Goal: Check status: Check status

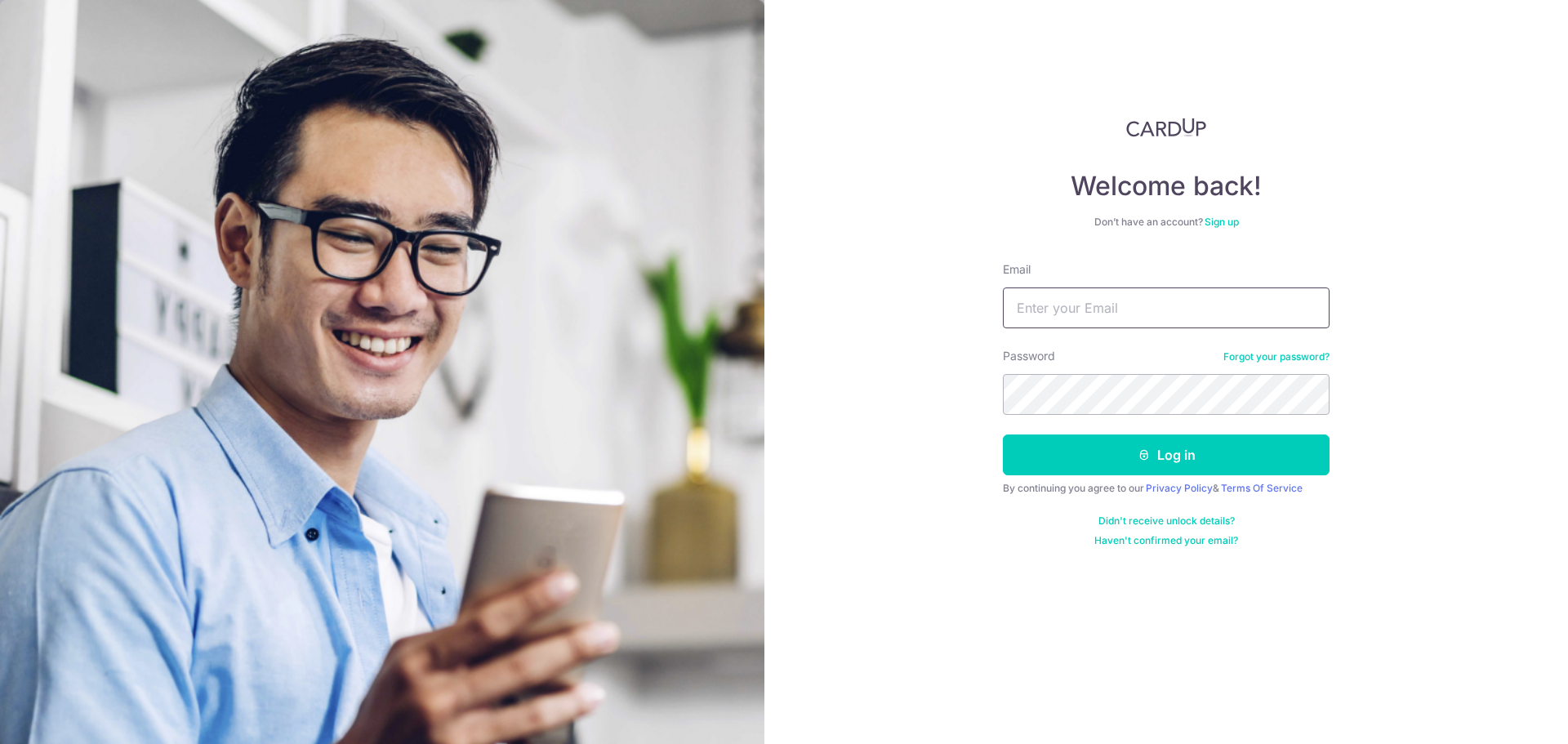
click at [1058, 320] on input "Email" at bounding box center [1166, 307] width 327 height 41
type input "[EMAIL_ADDRESS][DOMAIN_NAME]"
click at [1120, 457] on button "Log in" at bounding box center [1166, 454] width 327 height 41
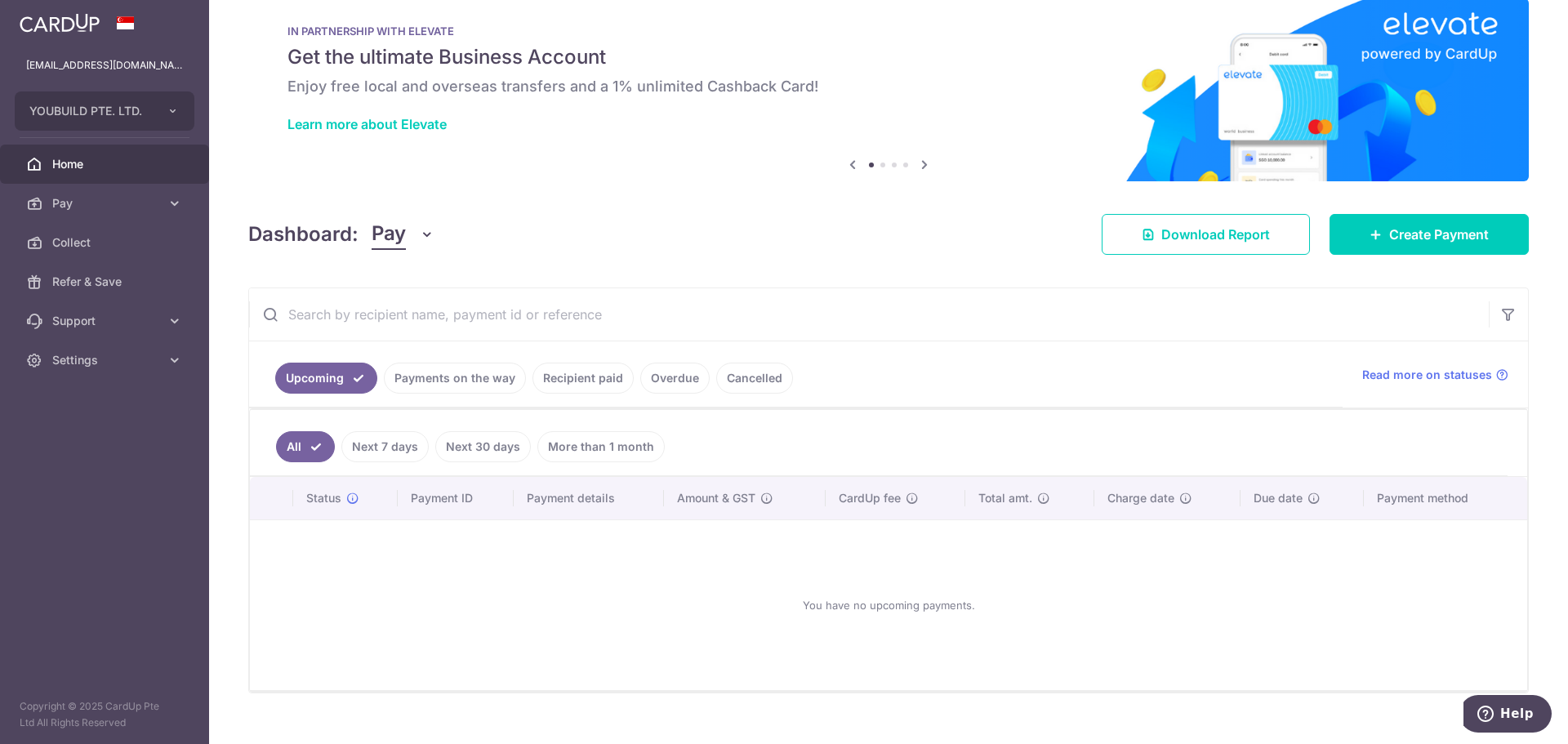
scroll to position [54, 0]
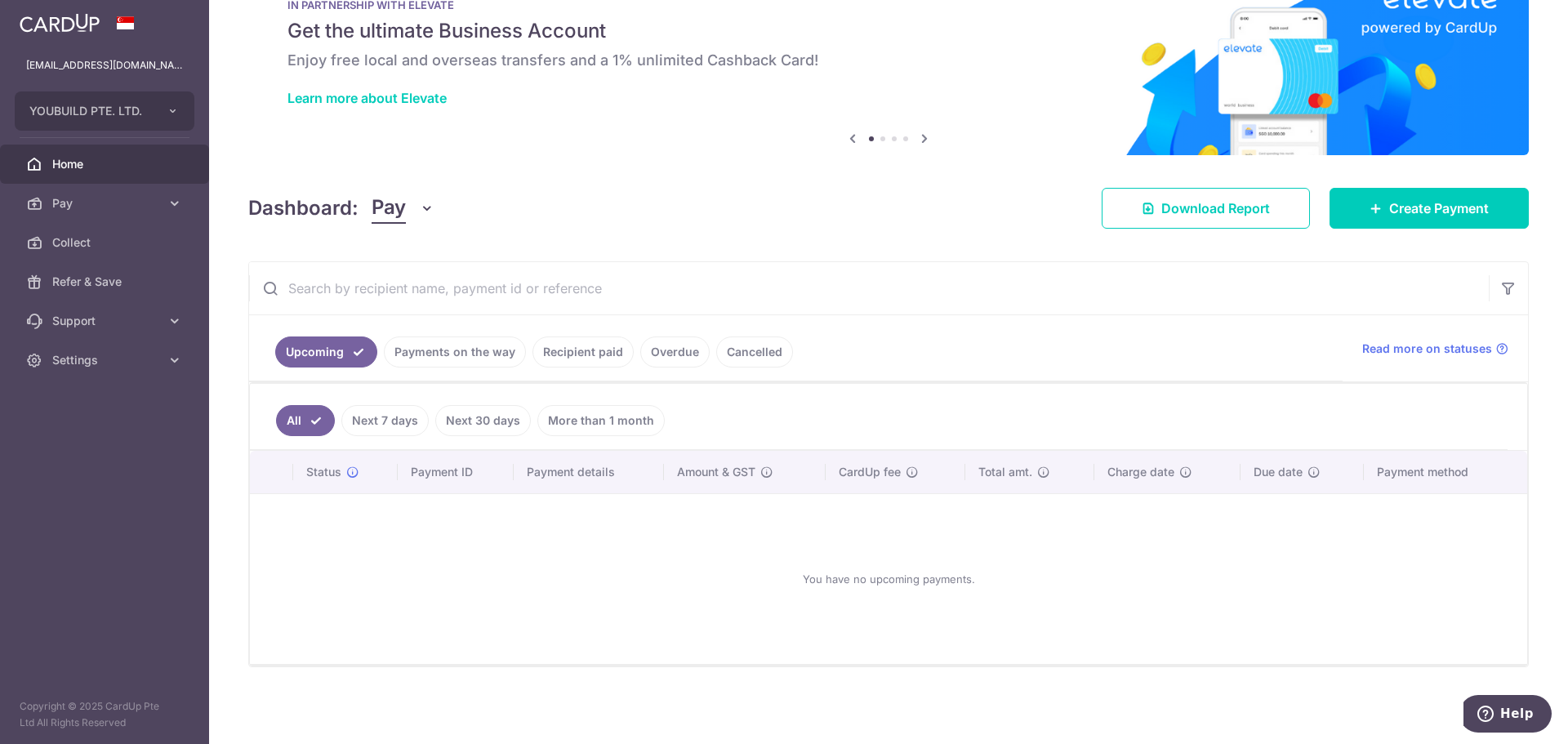
click at [489, 351] on link "Payments on the way" at bounding box center [455, 351] width 142 height 31
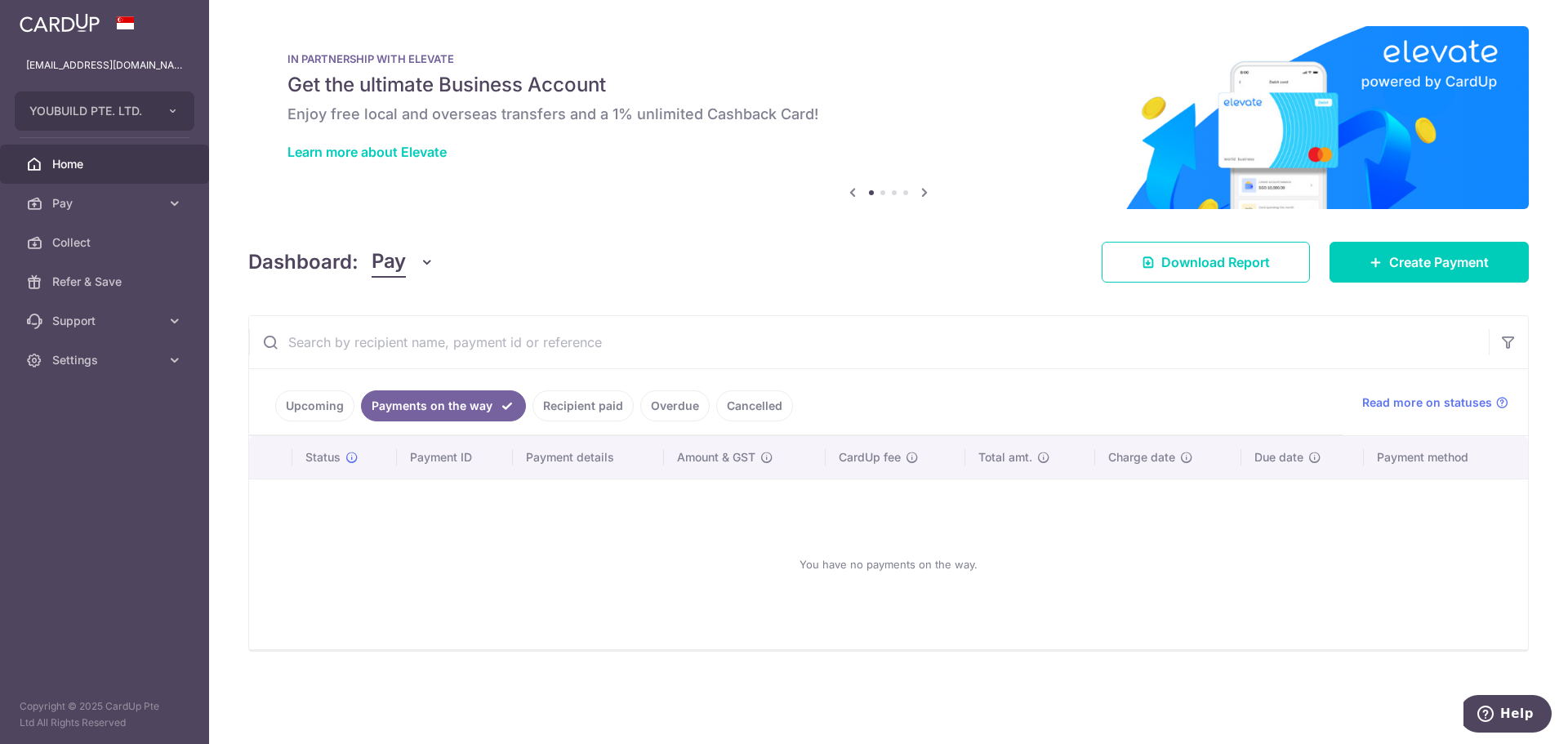
click at [579, 411] on link "Recipient paid" at bounding box center [583, 405] width 102 height 31
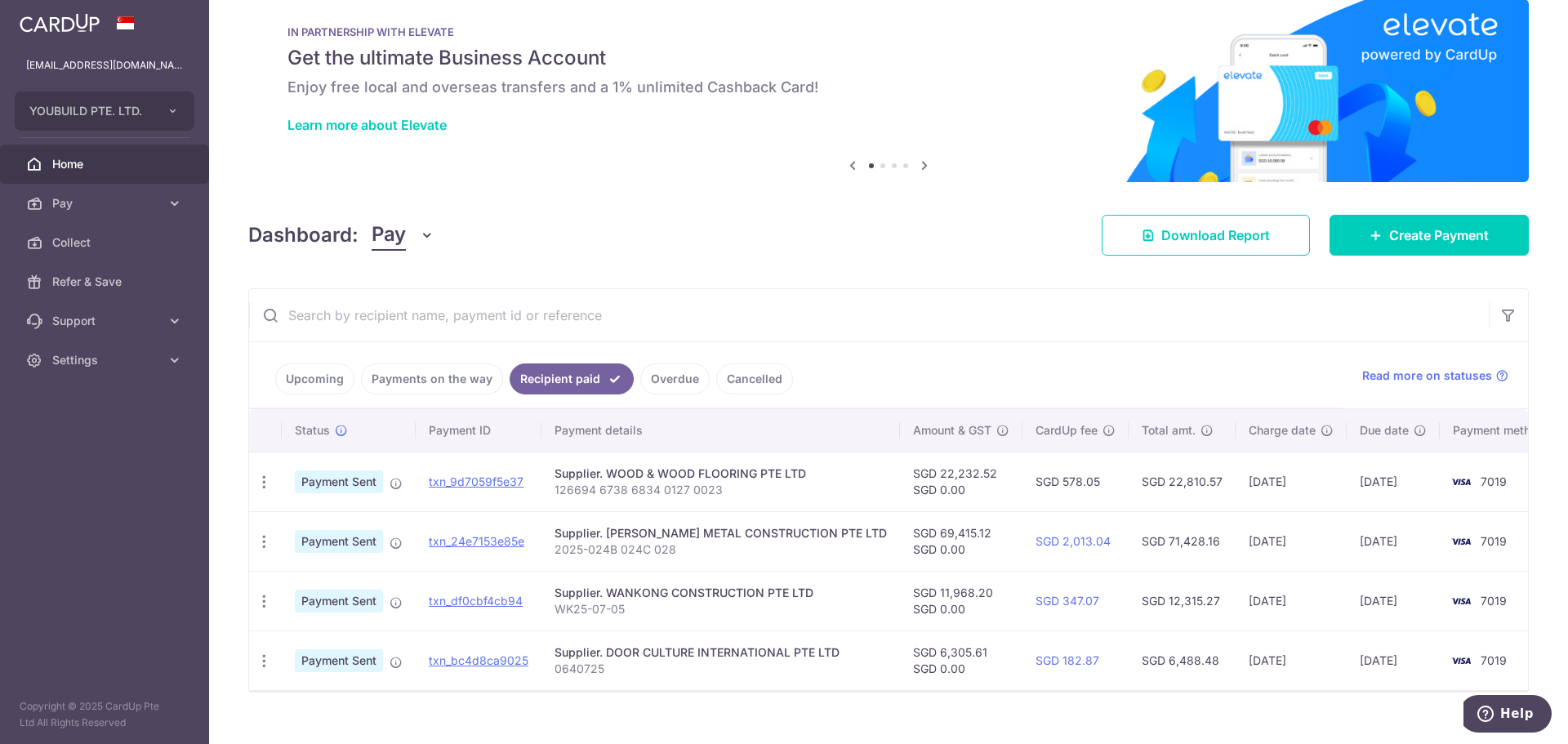
scroll to position [53, 0]
